Goal: Task Accomplishment & Management: Use online tool/utility

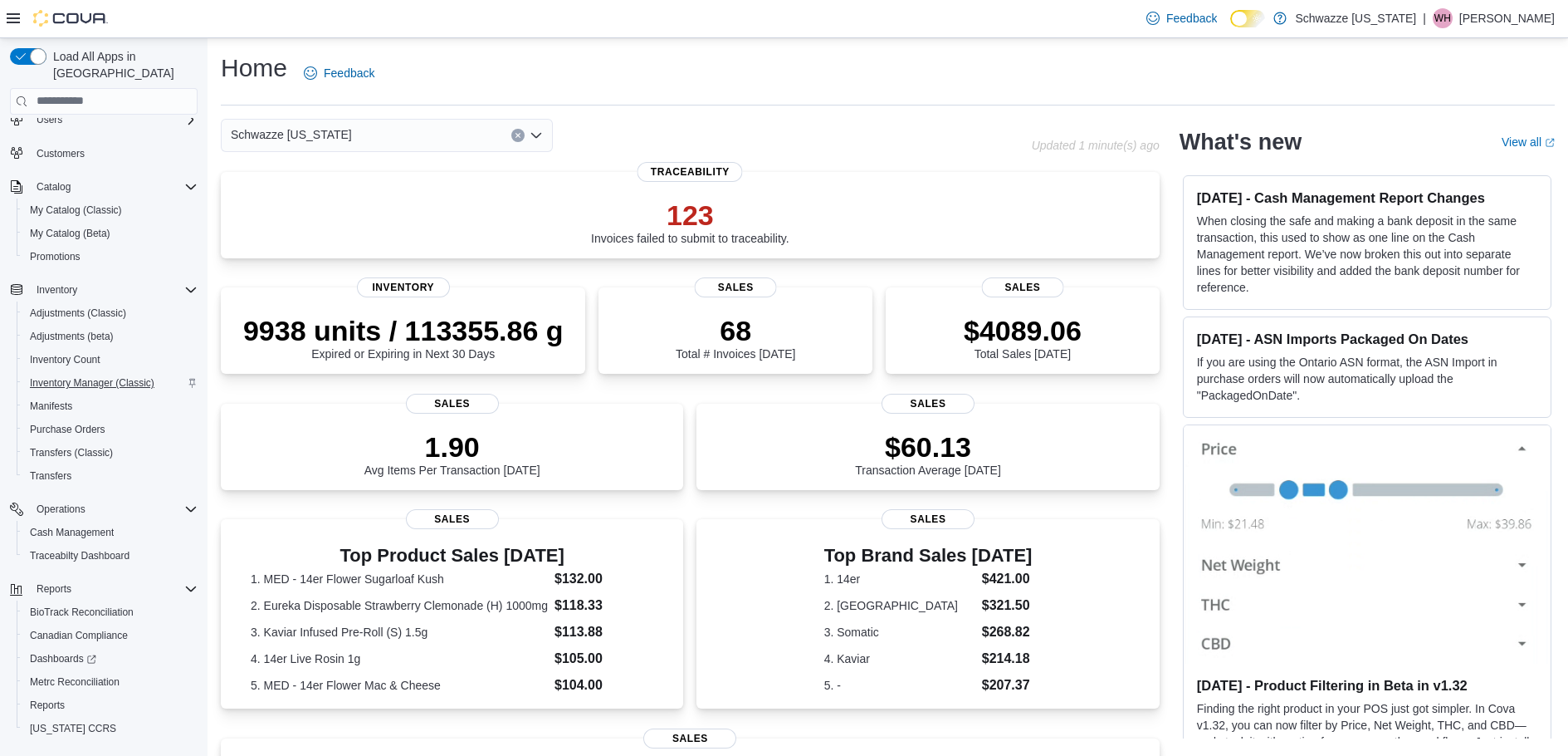
scroll to position [78, 0]
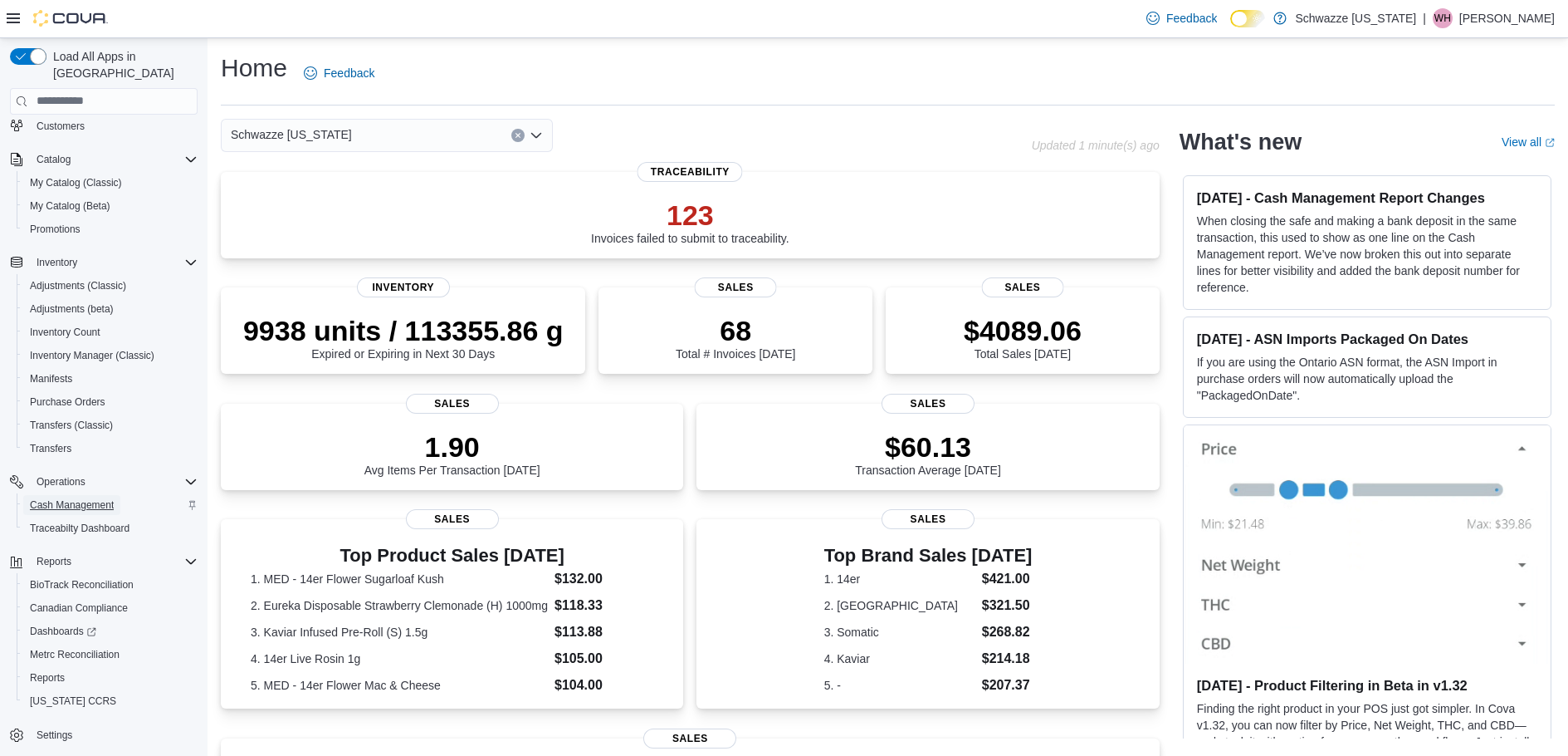
click at [115, 496] on link "Cash Management" at bounding box center [72, 505] width 97 height 20
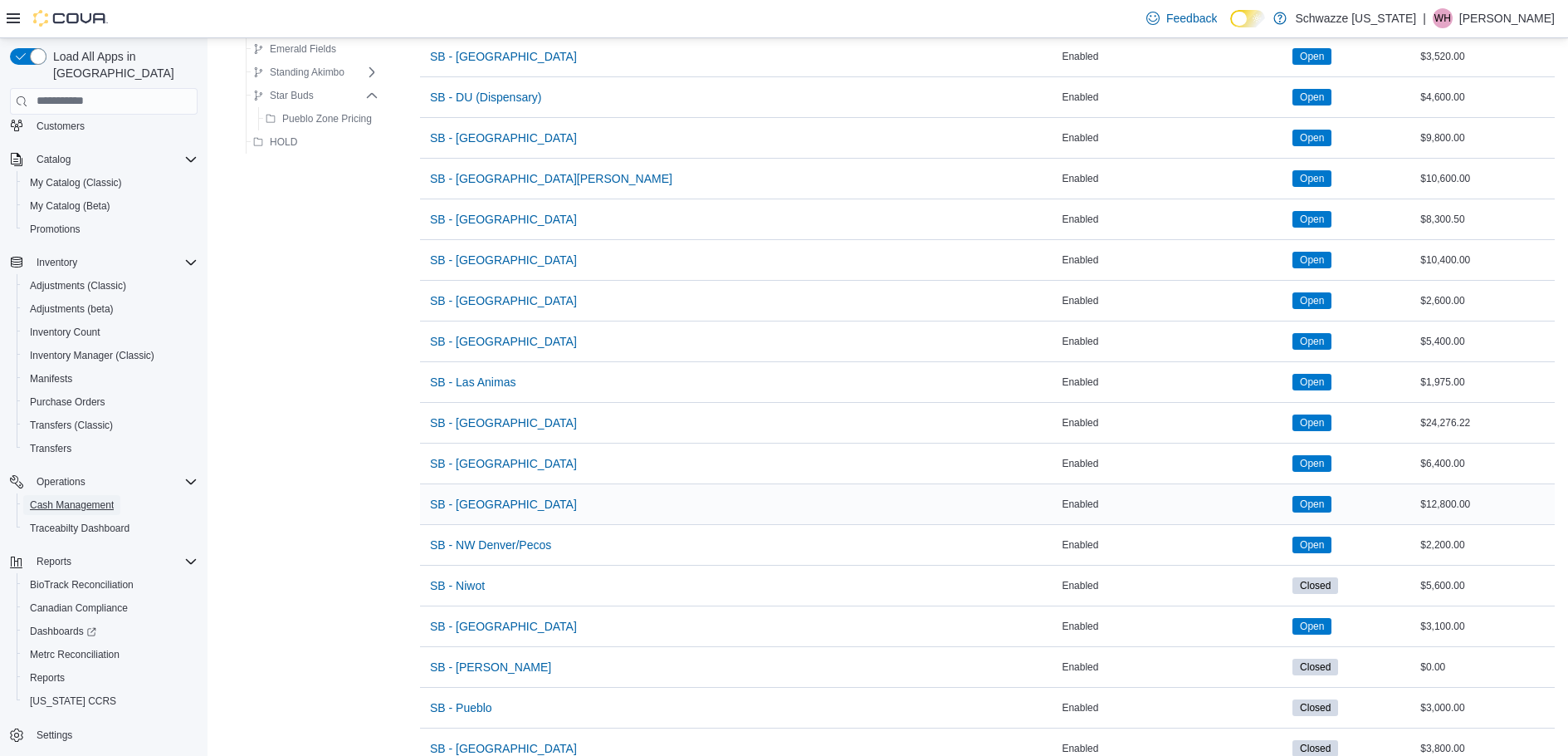
scroll to position [748, 0]
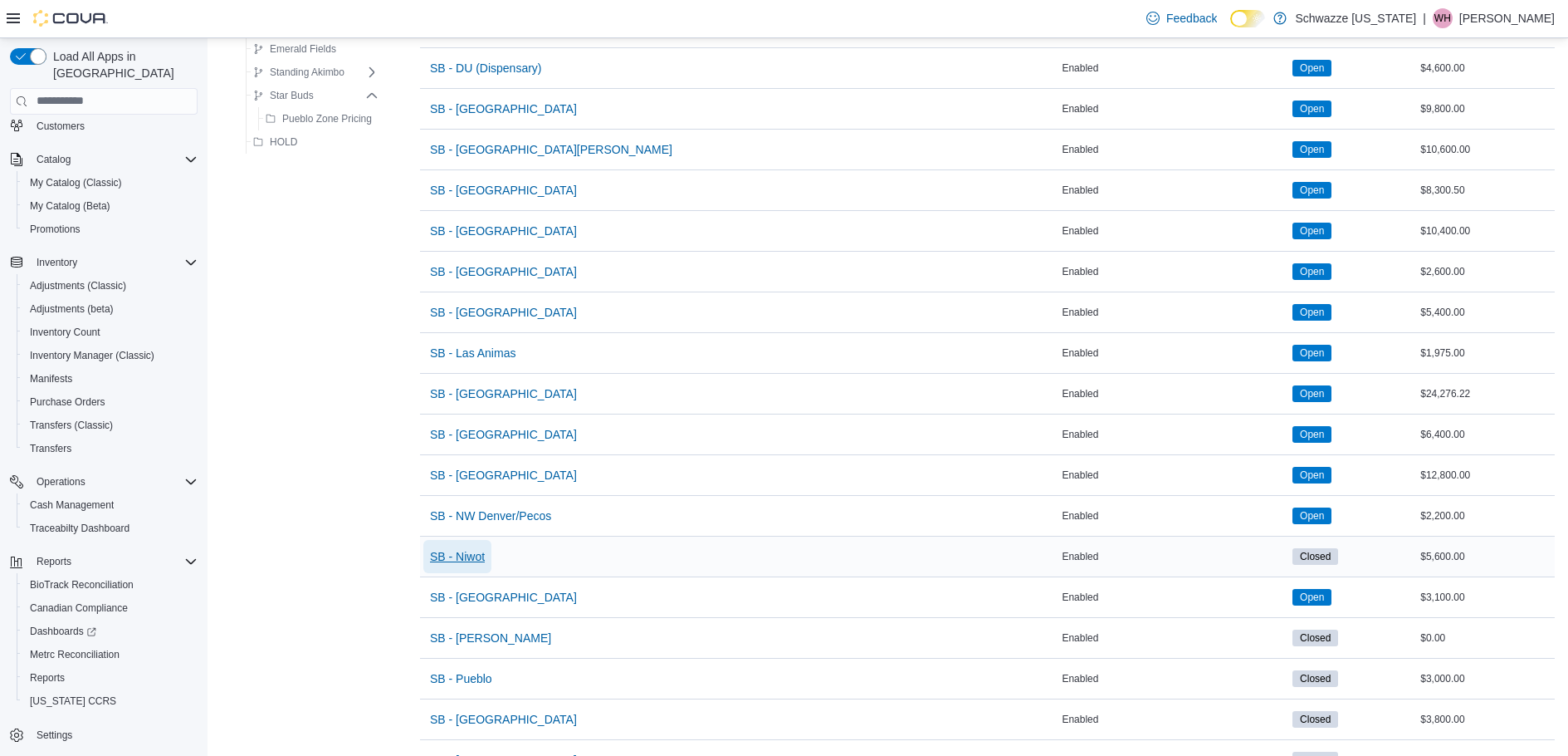
click at [480, 557] on span "SB - Niwot" at bounding box center [458, 557] width 55 height 17
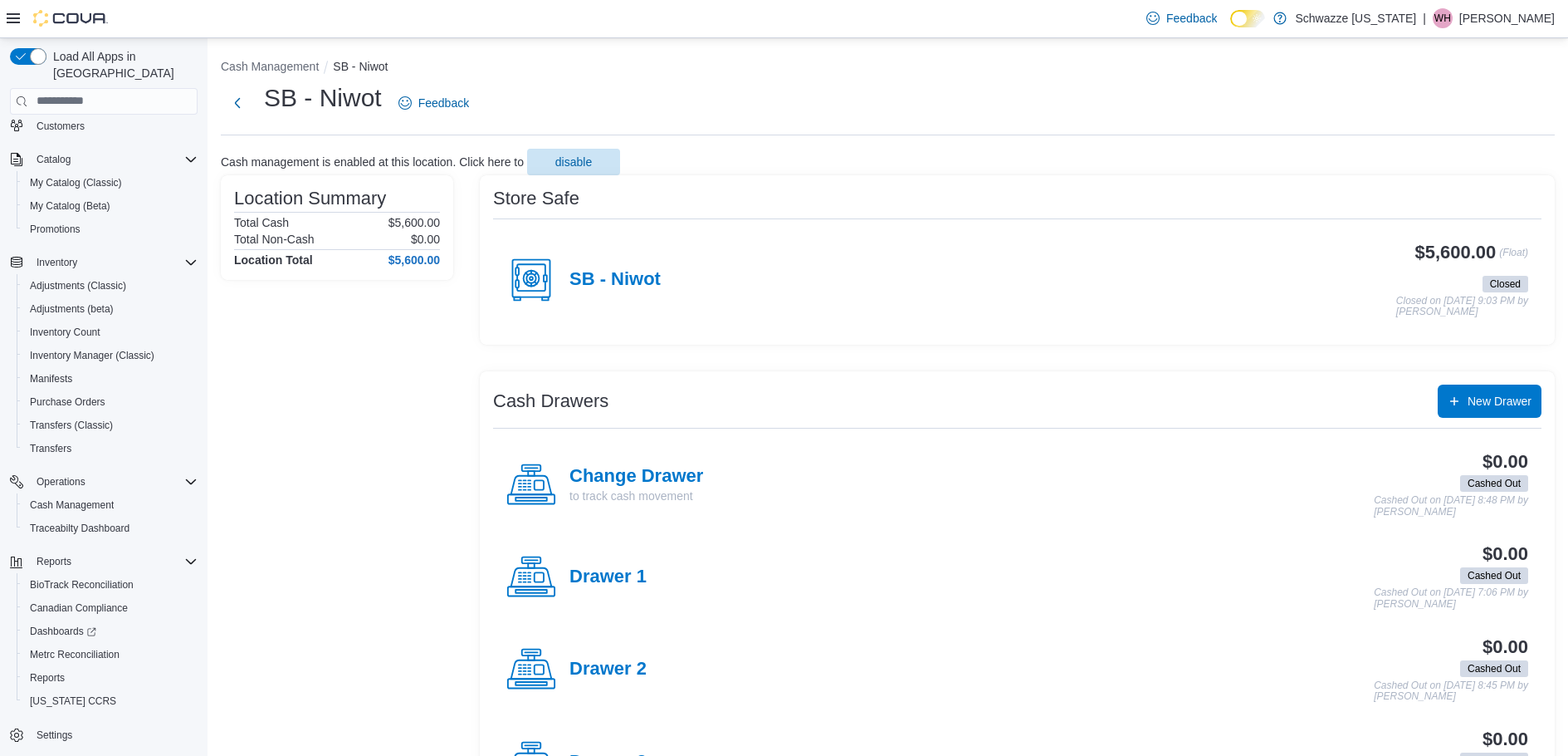
click at [638, 283] on h4 "SB - Niwot" at bounding box center [615, 280] width 91 height 22
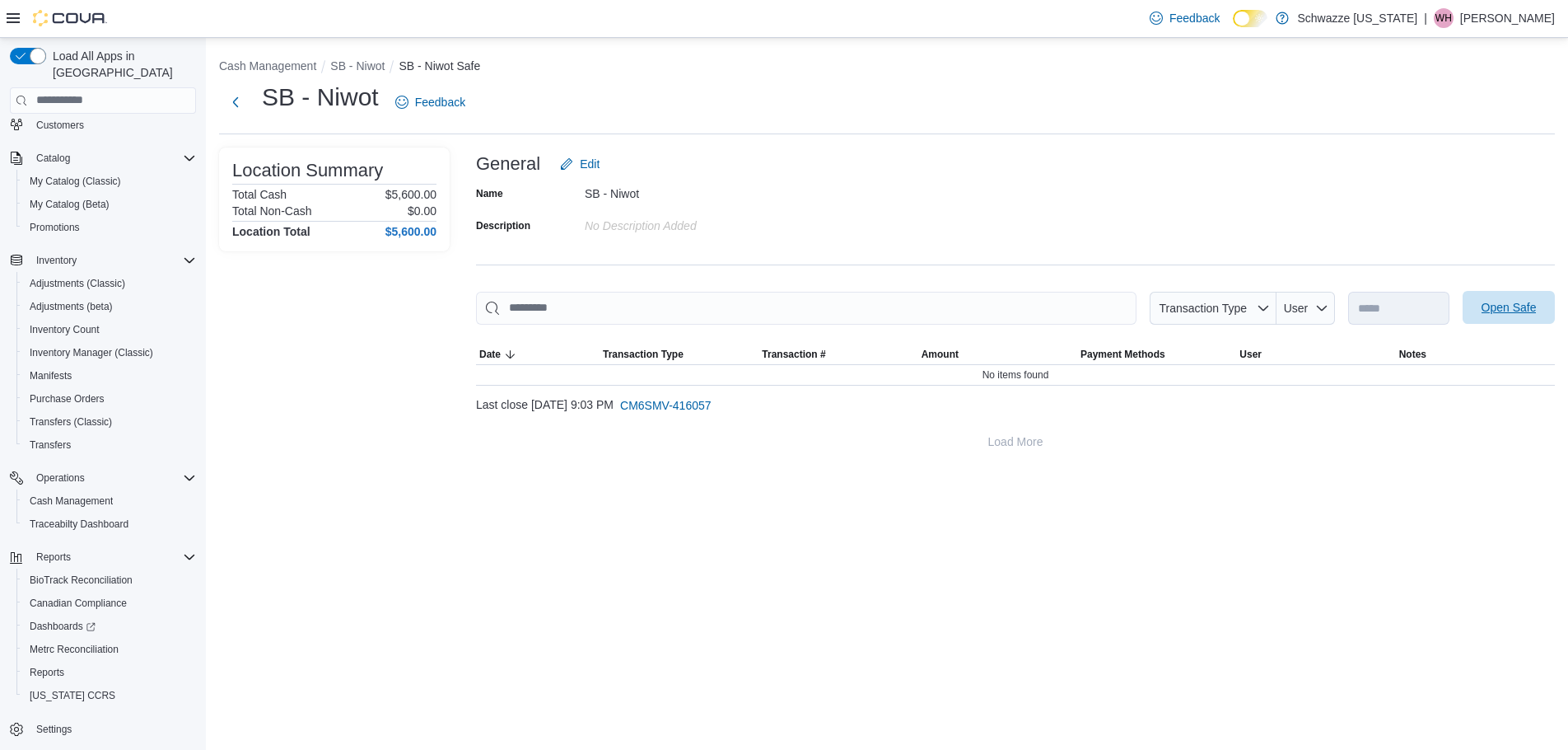
click at [1507, 305] on span "Open Safe" at bounding box center [1509, 307] width 55 height 17
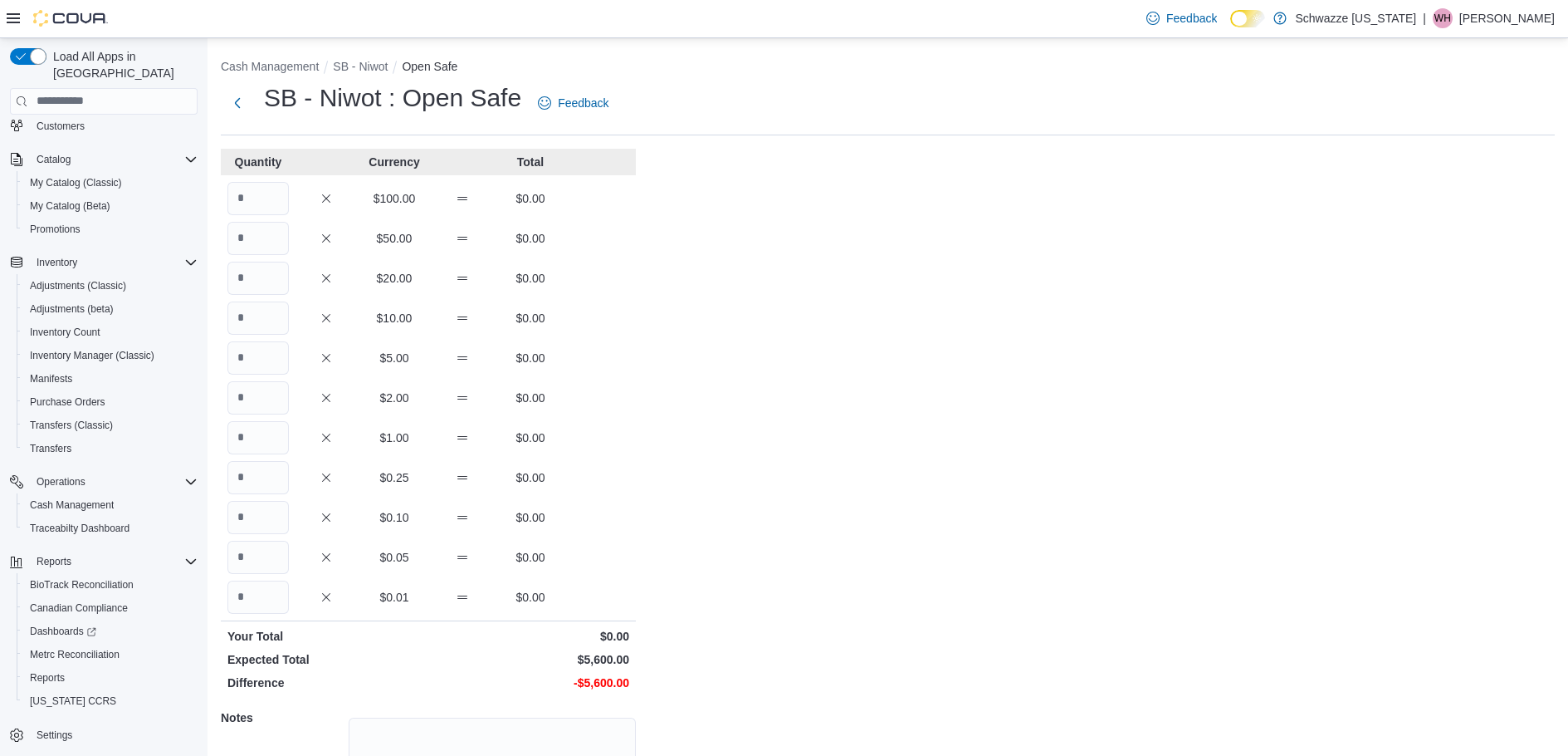
click at [211, 185] on div "Cash Management SB - Niwot Open Safe SB - Niwot : Open Safe Feedback Quantity C…" at bounding box center [888, 471] width 1361 height 866
drag, startPoint x: 324, startPoint y: 222, endPoint x: 301, endPoint y: 210, distance: 25.9
click at [316, 219] on div "Quantity Currency Total $100.00 $0.00 $50.00 $0.00 $20.00 $0.00 $10.00 $0.00 $5…" at bounding box center [429, 520] width 415 height 743
click at [278, 204] on input "Quantity" at bounding box center [259, 199] width 62 height 33
type input "**"
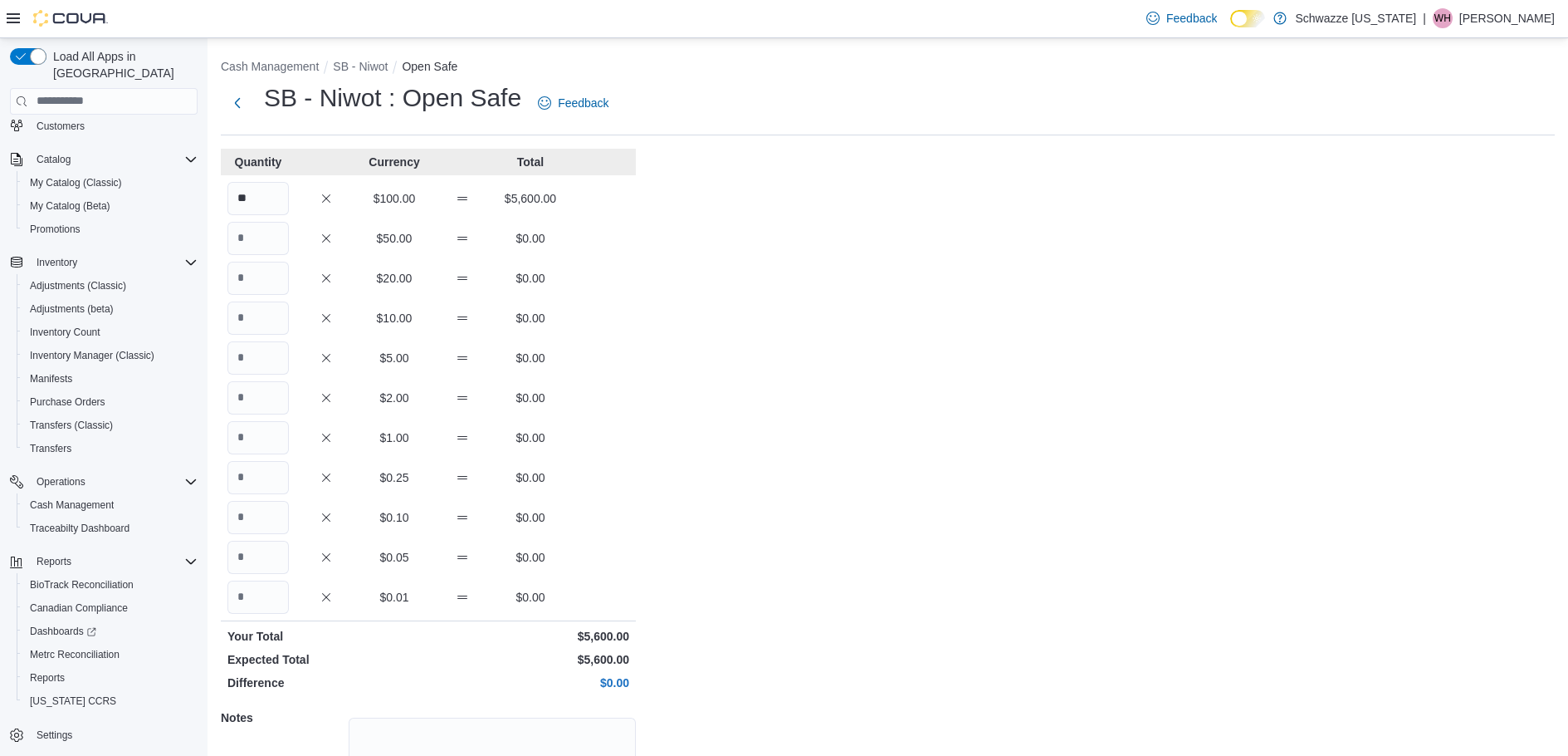
click at [627, 275] on div "$20.00 $0.00" at bounding box center [429, 279] width 415 height 33
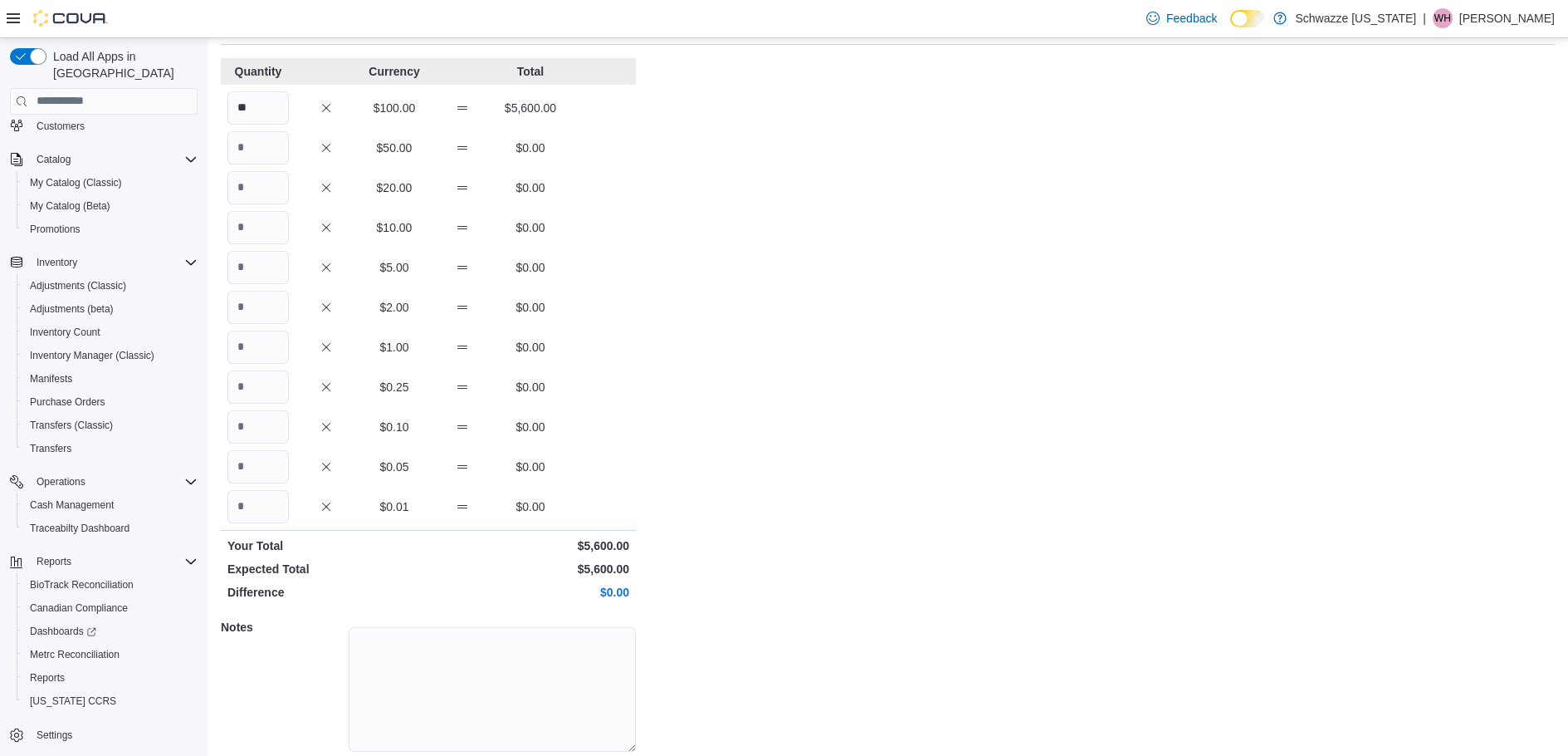
scroll to position [149, 0]
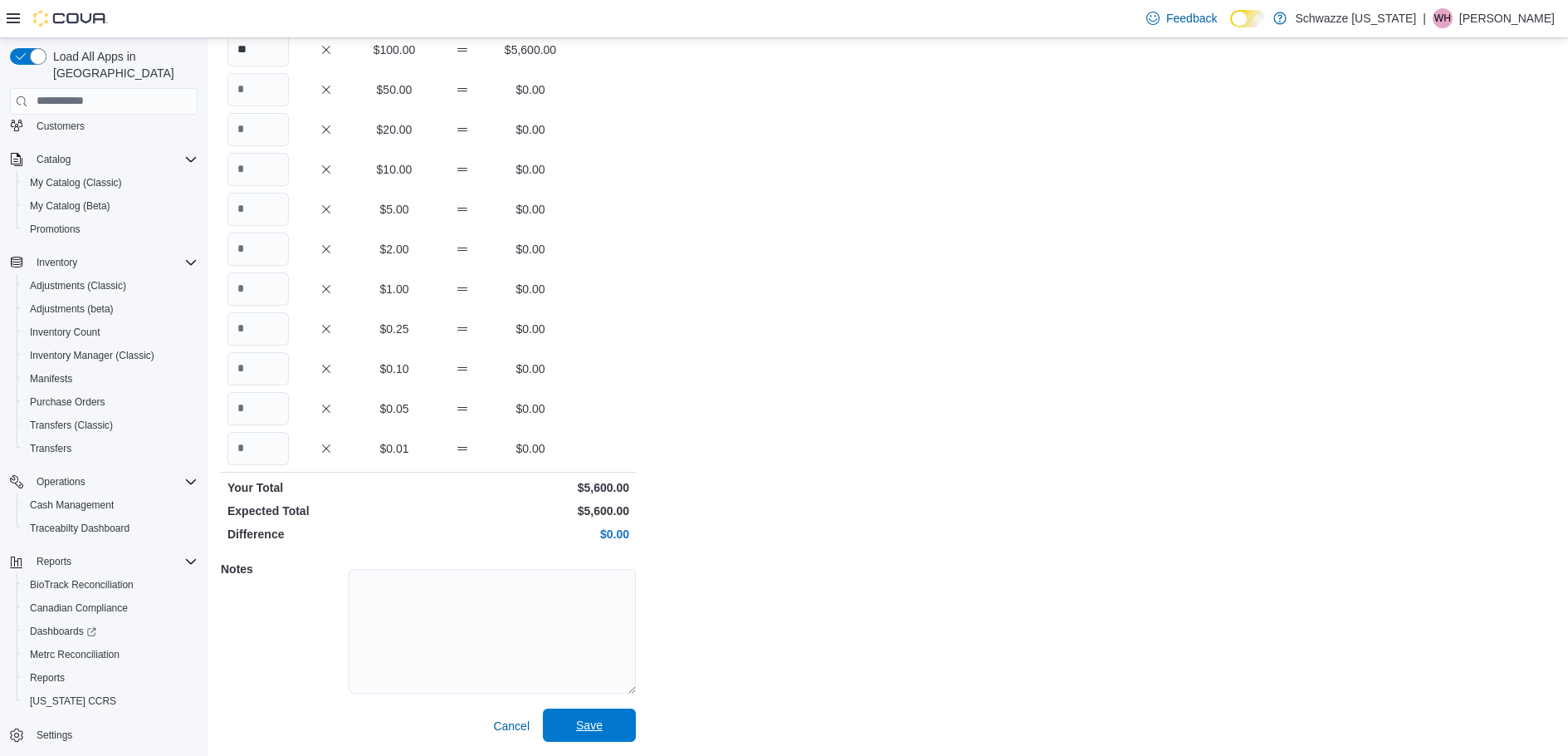
click at [614, 727] on span "Save" at bounding box center [590, 725] width 73 height 33
